Goal: Task Accomplishment & Management: Use online tool/utility

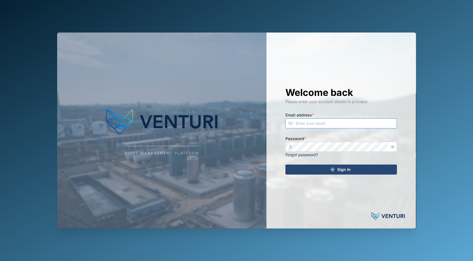
type input "[EMAIL_ADDRESS][DOMAIN_NAME]"
click at [337, 171] on span "Sign In" at bounding box center [343, 169] width 13 height 9
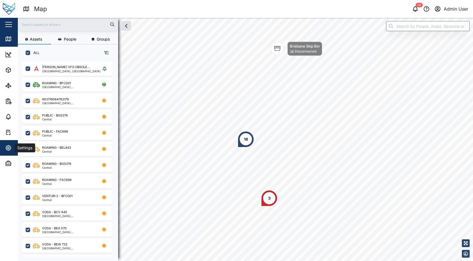
click at [13, 145] on div "Settings" at bounding box center [30, 148] width 51 height 7
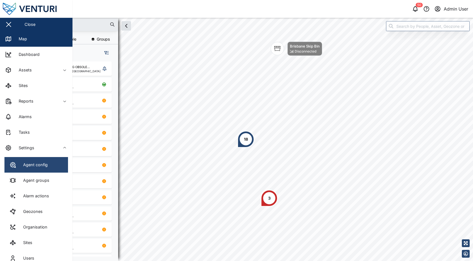
click at [40, 159] on link "Agent config" at bounding box center [35, 165] width 63 height 16
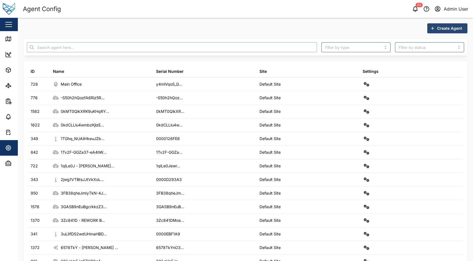
paste input "MvLYYtW"
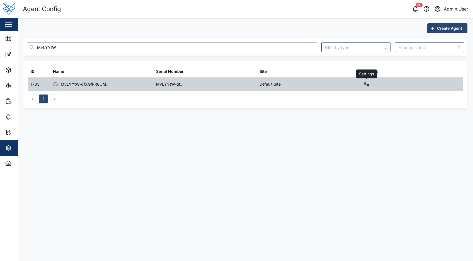
type input "MvLYYtW"
click at [365, 85] on icon "button" at bounding box center [366, 84] width 6 height 4
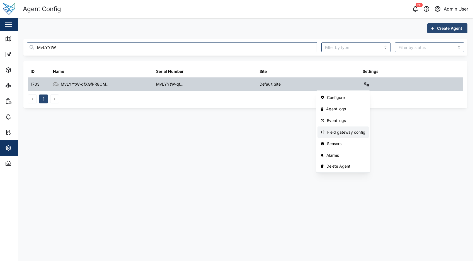
click at [351, 135] on div "Field gateway config" at bounding box center [346, 132] width 38 height 6
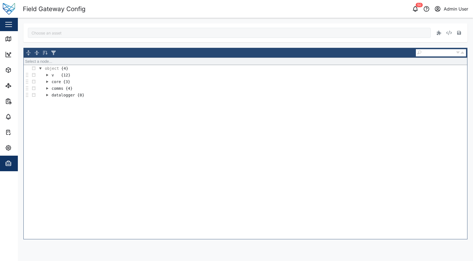
type input "MvLYYtW-qfXGfPR8OMHXDLkhwCemA-SVoaU2O9eFZRs"
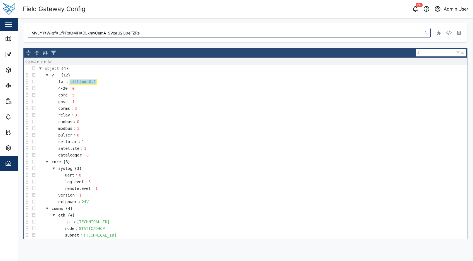
drag, startPoint x: 94, startPoint y: 82, endPoint x: 62, endPoint y: 76, distance: 32.7
click at [62, 76] on tbody "object {4} v {12} fw : lithium-0.1 4-20 : 0 core : 5 gnss : 1 comms : 3 relay :…" at bounding box center [245, 182] width 443 height 234
click at [456, 32] on button "button" at bounding box center [459, 33] width 8 height 8
